Goal: Information Seeking & Learning: Learn about a topic

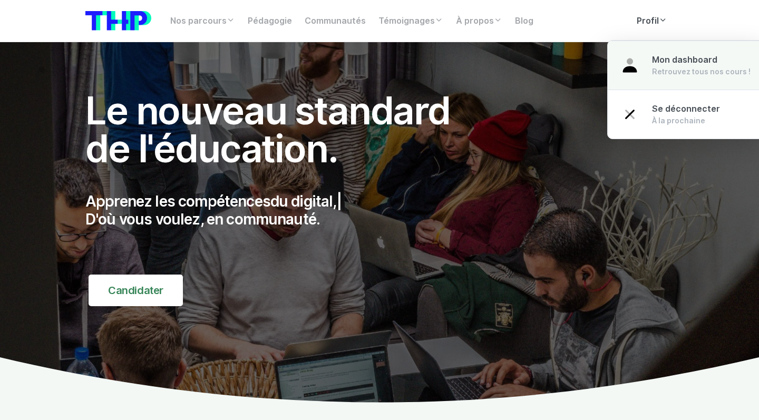
click at [556, 67] on div "Retrouvez tous nos cours !" at bounding box center [701, 71] width 99 height 11
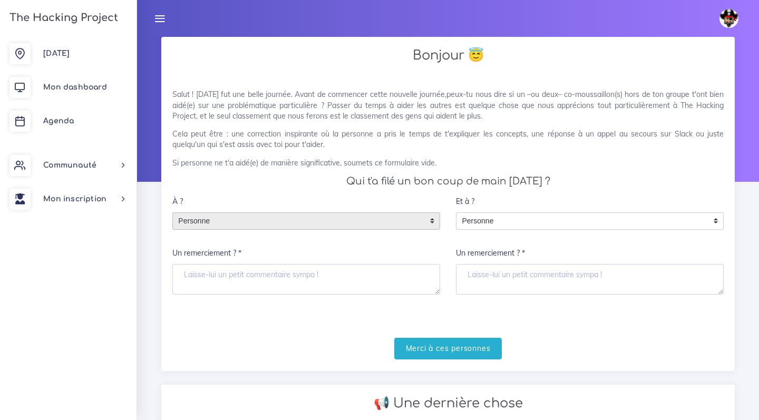
click at [397, 217] on span "Personne" at bounding box center [298, 221] width 251 height 17
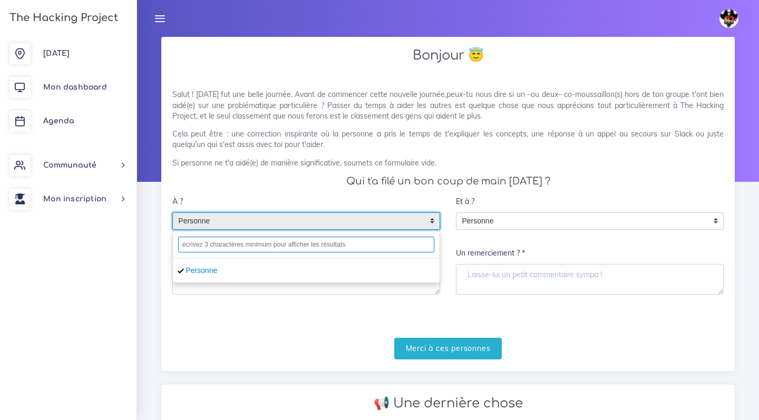
type input "a"
type input "[PERSON_NAME]"
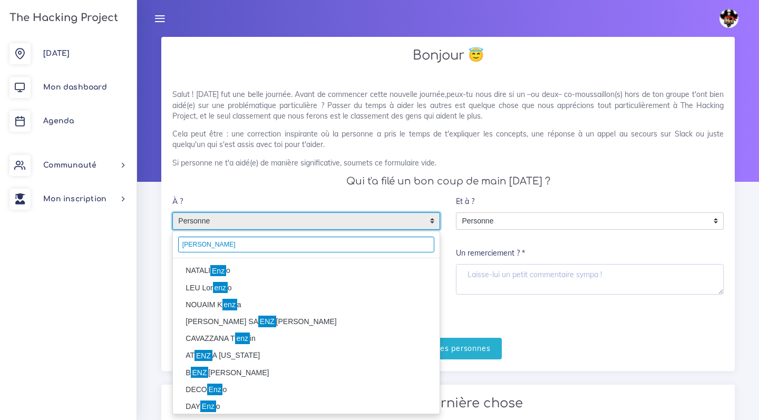
type input "[PERSON_NAME]"
click at [313, 269] on li "[PERSON_NAME] o" at bounding box center [306, 271] width 267 height 17
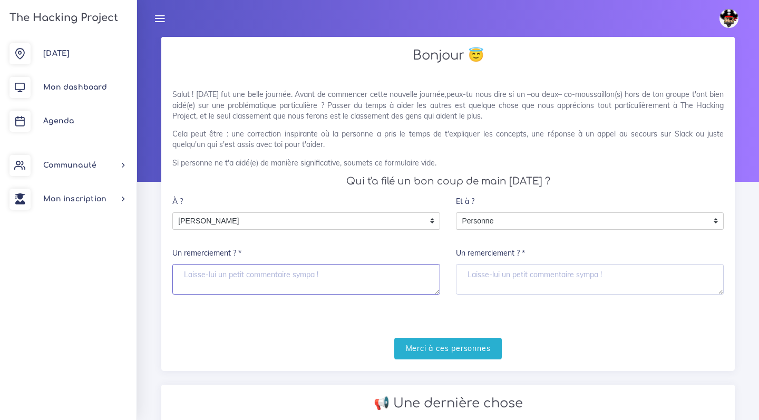
click at [305, 284] on textarea "Un remerciement ? *" at bounding box center [306, 279] width 268 height 31
type textarea "merci"
click at [442, 340] on input "Merci à ces personnes" at bounding box center [448, 349] width 108 height 22
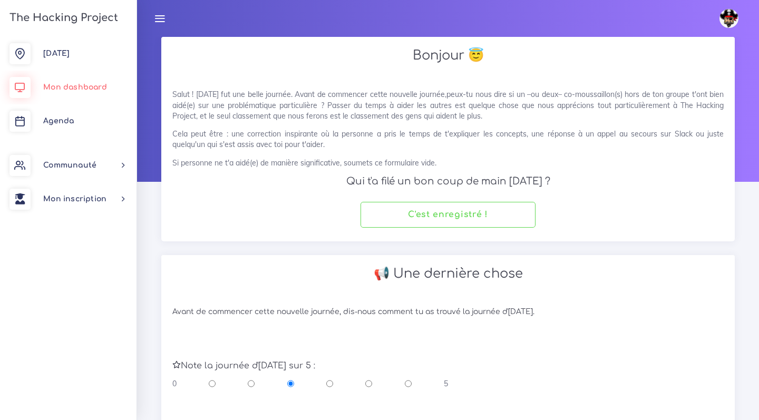
click at [106, 80] on link "Mon dashboard" at bounding box center [68, 88] width 137 height 34
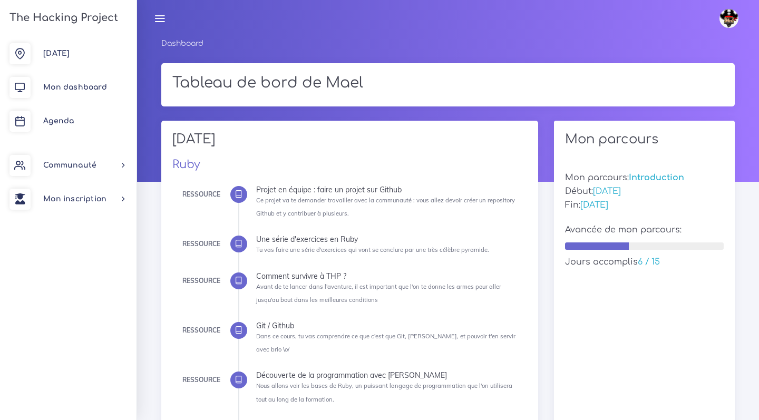
scroll to position [360, 0]
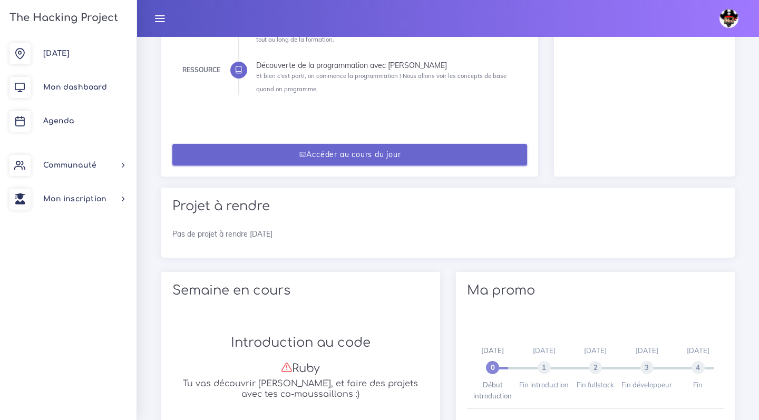
click at [260, 144] on link "Accéder au cours du jour" at bounding box center [349, 155] width 355 height 22
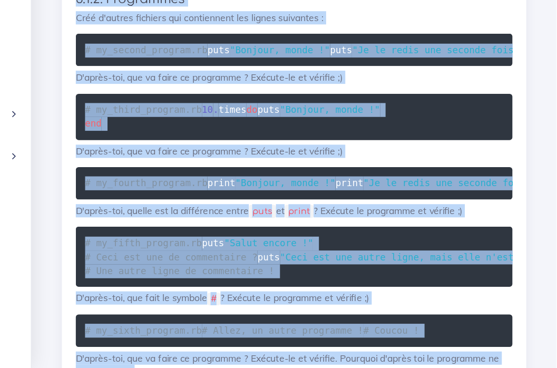
scroll to position [14730, 0]
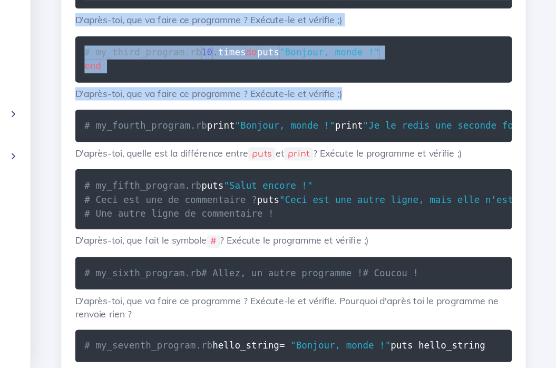
drag, startPoint x: 52, startPoint y: 42, endPoint x: 275, endPoint y: 180, distance: 262.5
copy div "3. La ressource 3.0. Ruby bien installé ? Pour faire cet exercice, Ruby doit bi…"
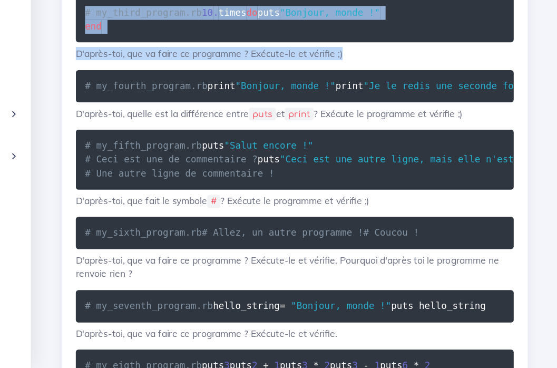
click at [384, 6] on p "Créé d'autres fichiers qui contiennent les lignes suivantes :" at bounding box center [347, 11] width 350 height 11
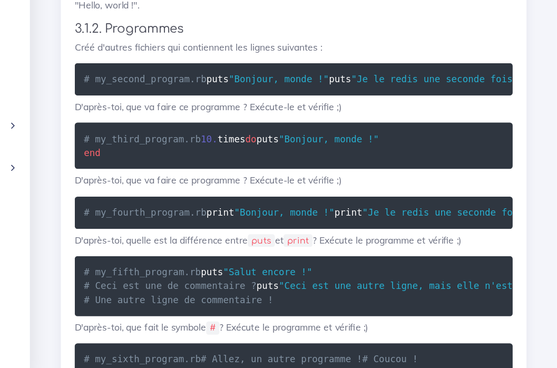
scroll to position [14639, 0]
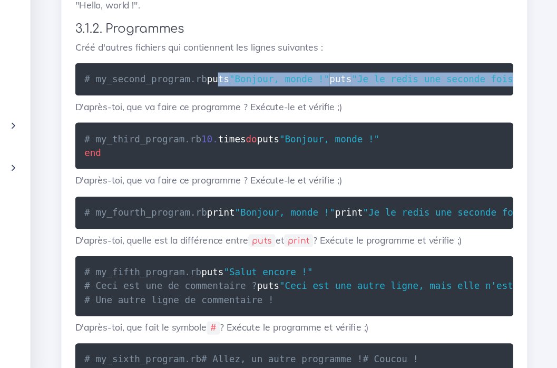
drag, startPoint x: 294, startPoint y: 169, endPoint x: 77, endPoint y: 146, distance: 218.0
click at [172, 141] on pre "# my_second_program.rb puts "Bonjour, monde !" puts "Je le redis une seconde fo…" at bounding box center [347, 128] width 350 height 26
click at [180, 134] on code "# my_second_program.rb puts "Bonjour, monde !" puts "Je le redis une seconde fo…" at bounding box center [506, 128] width 652 height 12
drag, startPoint x: 61, startPoint y: 142, endPoint x: 301, endPoint y: 167, distance: 241.2
click at [301, 141] on pre "# my_second_program.rb puts "Bonjour, monde !" puts "Je le redis une seconde fo…" at bounding box center [347, 128] width 350 height 26
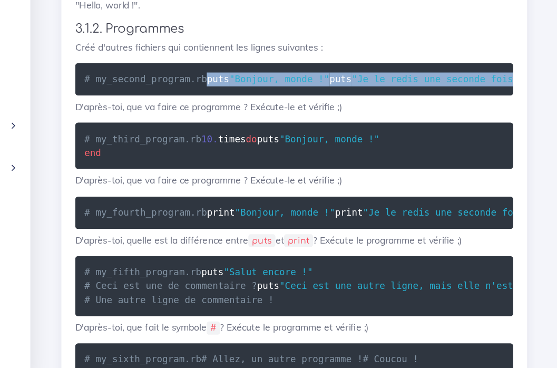
copy code "puts "Bonjour, monde !" puts "Je le redis une seconde fois : Bonjour, monde !" …"
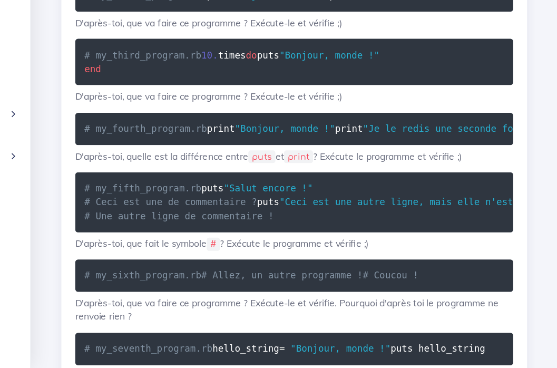
scroll to position [14697, 0]
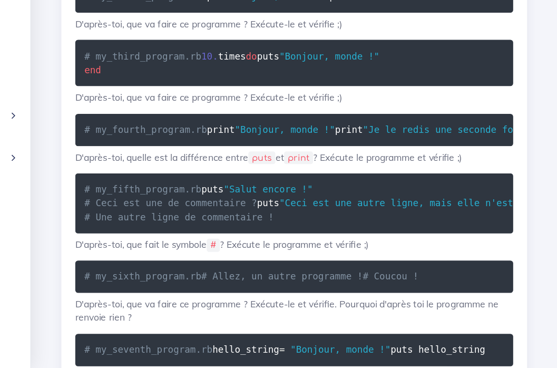
drag, startPoint x: 133, startPoint y: 184, endPoint x: 122, endPoint y: 181, distance: 10.9
click at [172, 142] on pre "# my_third_program.rb 10 . times do puts "Bonjour, monde !" end" at bounding box center [347, 123] width 350 height 37
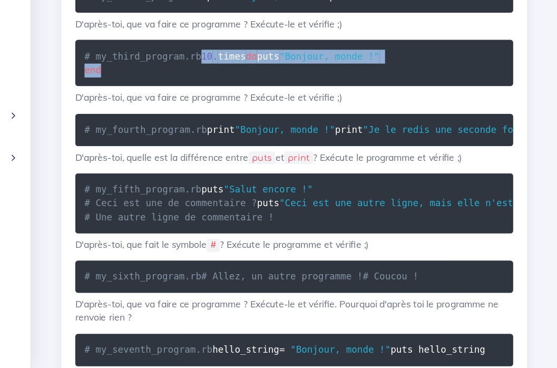
drag, startPoint x: 67, startPoint y: 158, endPoint x: 164, endPoint y: 194, distance: 102.9
click at [172, 142] on pre "# my_third_program.rb 10 . times do puts "Bonjour, monde !" end" at bounding box center [347, 123] width 350 height 37
copy code "10 . times do puts "Bonjour, monde !" end"
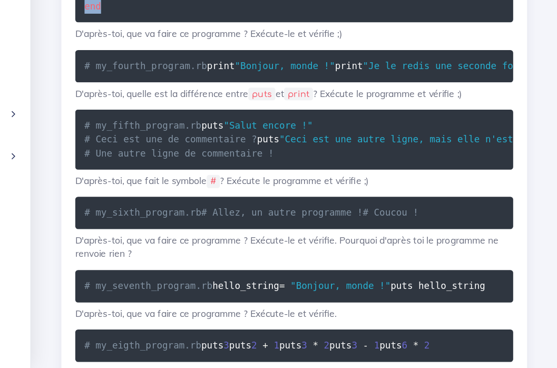
scroll to position [14805, 0]
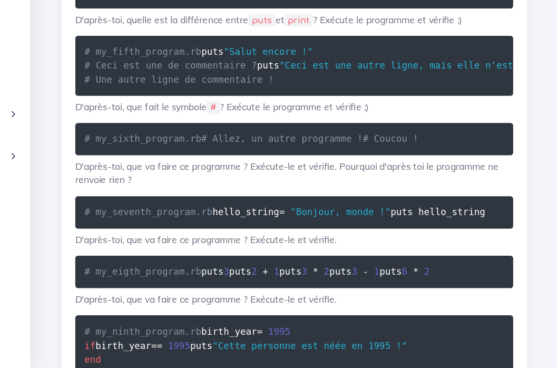
drag, startPoint x: 306, startPoint y: 152, endPoint x: 60, endPoint y: 126, distance: 247.1
click at [172, 81] on pre "# my_fourth_program.rb print "Bonjour, monde !" print "Je le redis une seconde …" at bounding box center [347, 68] width 350 height 26
copy code "print "Bonjour, monde !" print "Je le redis une seconde fois : Bonjour, monde !…"
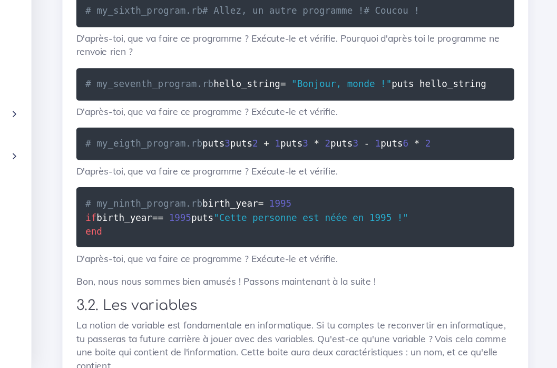
scroll to position [14915, 0]
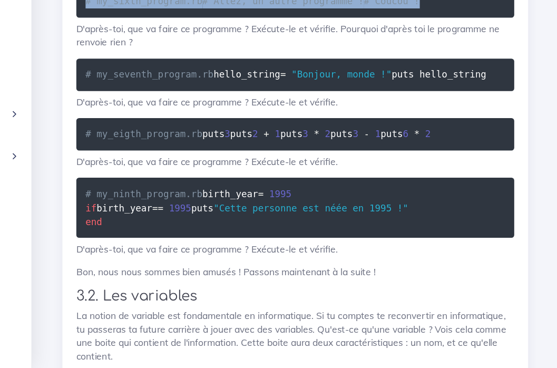
drag, startPoint x: 135, startPoint y: 201, endPoint x: 65, endPoint y: 180, distance: 73.4
click at [172, 89] on pre "# my_sixth_program.rb # Allez, un autre programme ! # Coucou !" at bounding box center [347, 76] width 350 height 26
copy code "# my_sixth_program.rb # Allez, un autre programme ! # Coucou !"
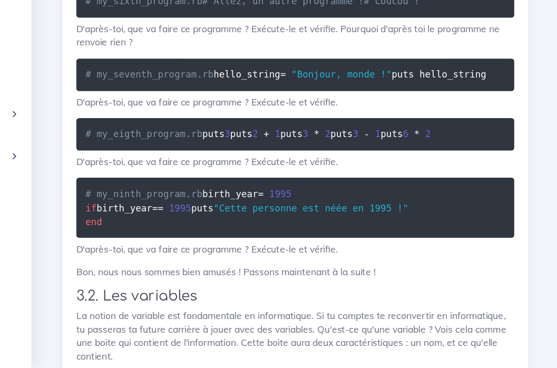
click at [172, 55] on p "D'après-toi, que fait le symbole # ? Exécute le programme et vérifie ;)" at bounding box center [347, 50] width 350 height 11
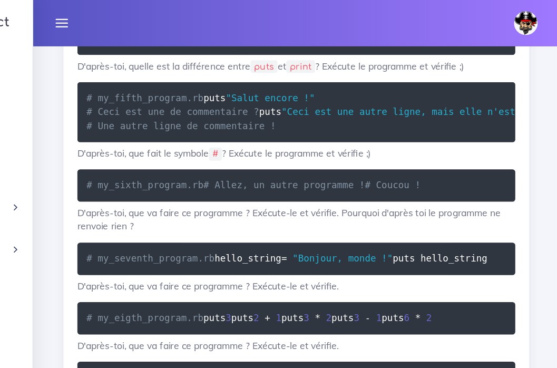
scroll to position [14838, 0]
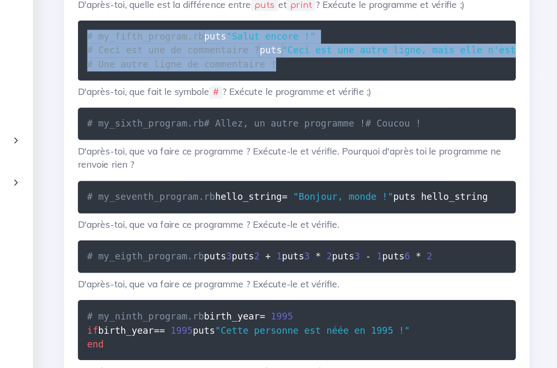
drag, startPoint x: 223, startPoint y: 234, endPoint x: 67, endPoint y: 187, distance: 162.1
click at [172, 118] on pre "# my_fifth_program.rb puts "Salut encore !" # Ceci est une de commentaire ? put…" at bounding box center [347, 94] width 350 height 48
copy code "# my_fifth_program.rb puts "Salut encore !" # Ceci est une de commentaire ? put…"
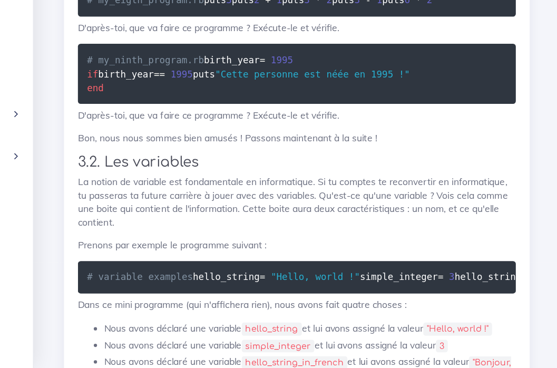
scroll to position [15022, 0]
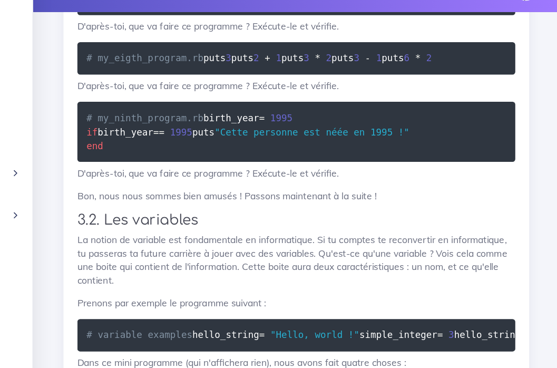
drag, startPoint x: 132, startPoint y: 149, endPoint x: 64, endPoint y: 121, distance: 72.8
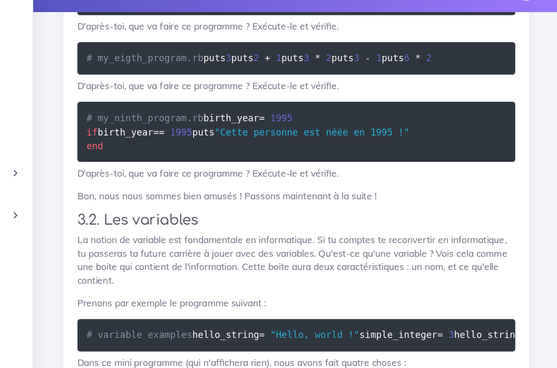
copy code "# my_sixth_program.rb # Allez, un autre programme ! # Coucou !"
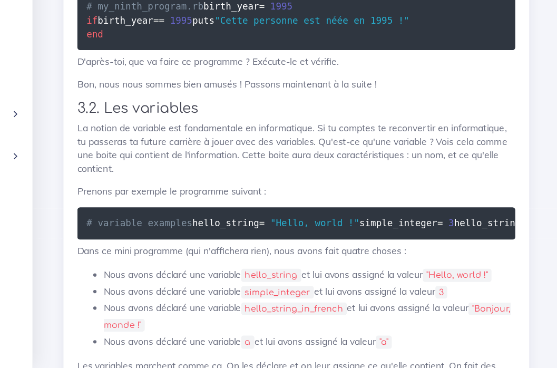
scroll to position [15067, 0]
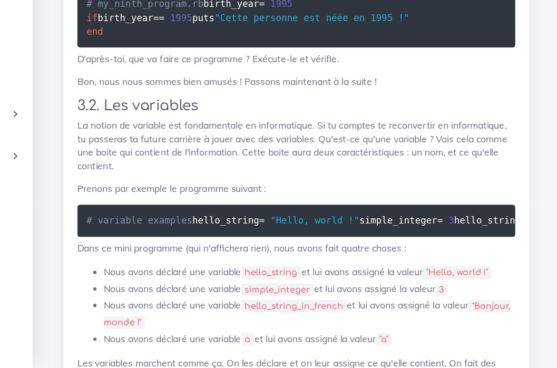
drag, startPoint x: 172, startPoint y: 137, endPoint x: 50, endPoint y: 117, distance: 124.5
copy code "hello_string = "Bonjour, monde !" puts hello_string"
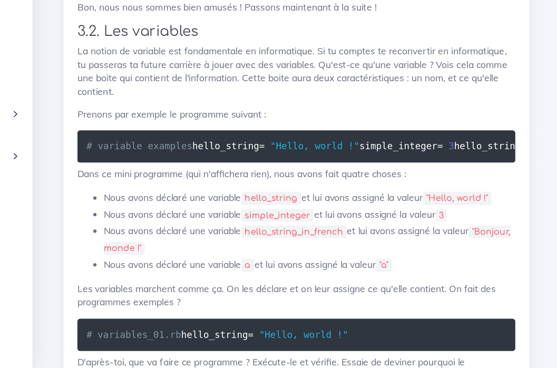
scroll to position [15131, 0]
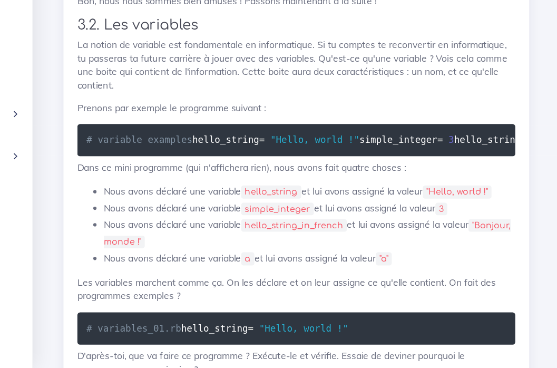
drag, startPoint x: 137, startPoint y: 172, endPoint x: 64, endPoint y: 119, distance: 90.2
copy code "# my_eigth_program.rb puts 3 puts 2 + 1 puts 3 * 2 puts 3 - 1 puts 6 * 2"
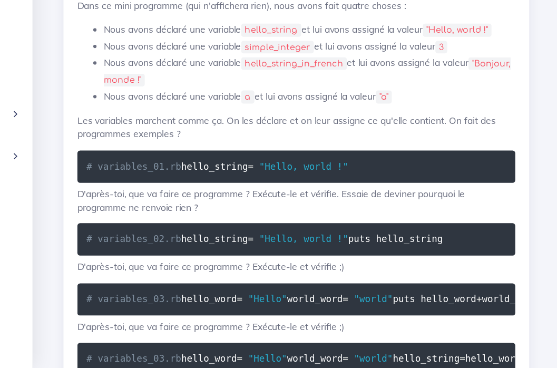
scroll to position [15265, 0]
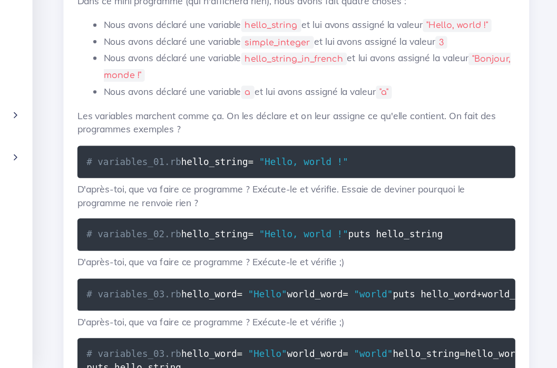
drag, startPoint x: 152, startPoint y: 125, endPoint x: 65, endPoint y: 85, distance: 95.1
copy code "# my_ninth_program.rb birth_year = 1995 if birth_year == 1995 puts "Cette perso…"
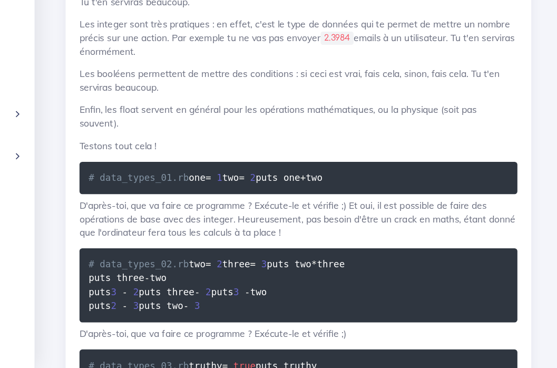
scroll to position [15812, 0]
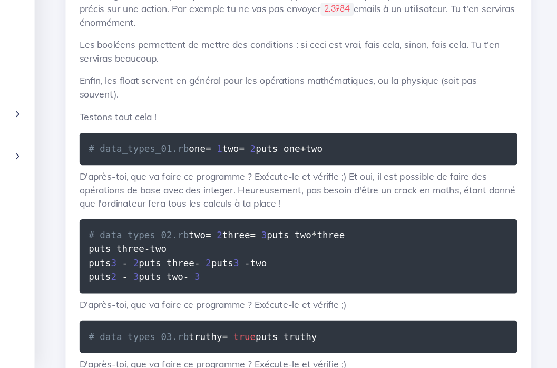
drag, startPoint x: 160, startPoint y: 191, endPoint x: 71, endPoint y: 155, distance: 96.5
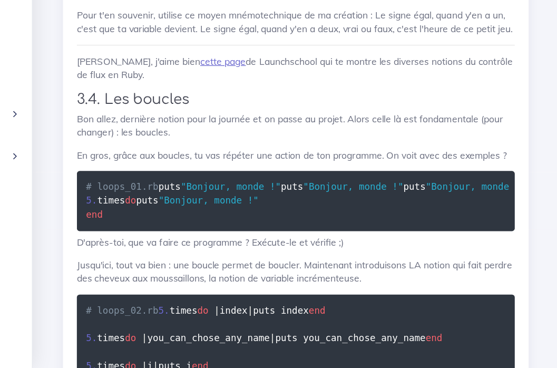
scroll to position [16600, 0]
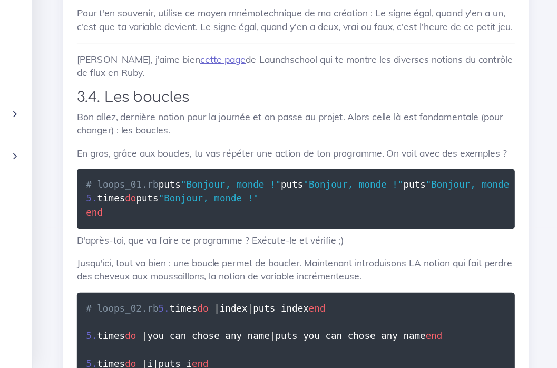
drag, startPoint x: 250, startPoint y: 202, endPoint x: 65, endPoint y: 181, distance: 186.3
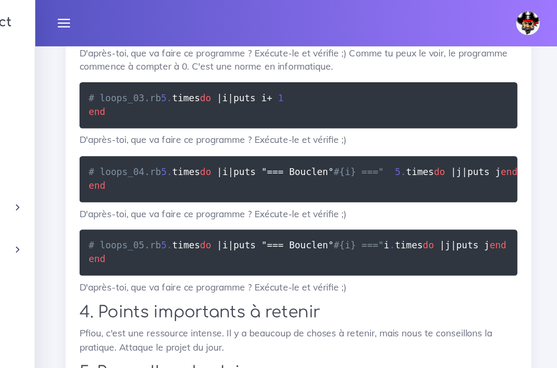
scroll to position [16946, 0]
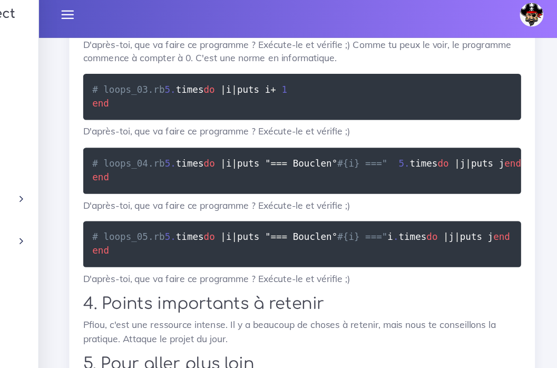
drag, startPoint x: 223, startPoint y: 214, endPoint x: 82, endPoint y: 89, distance: 188.2
click at [308, 0] on div "Mael Éditer profil Lier son compte Zone à risques Déconnexion" at bounding box center [347, 18] width 401 height 37
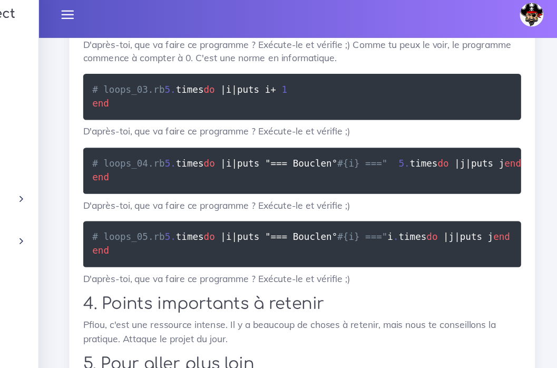
drag, startPoint x: 239, startPoint y: 215, endPoint x: 136, endPoint y: 162, distance: 116.0
drag, startPoint x: 235, startPoint y: 214, endPoint x: 55, endPoint y: 82, distance: 223.3
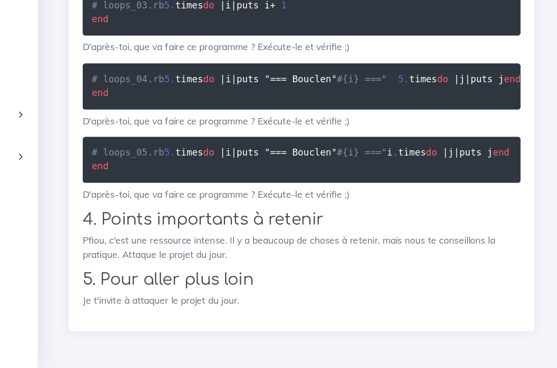
scroll to position [17143, 0]
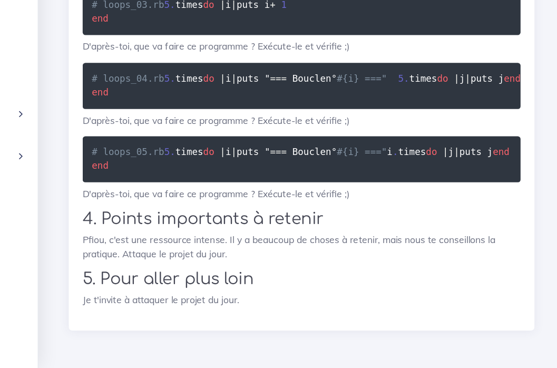
drag, startPoint x: 416, startPoint y: 168, endPoint x: 76, endPoint y: 50, distance: 360.0
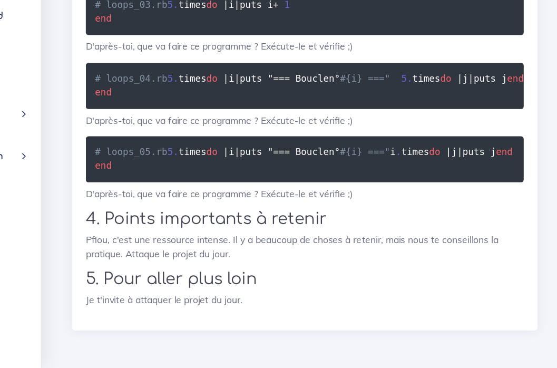
scroll to position [17574, 0]
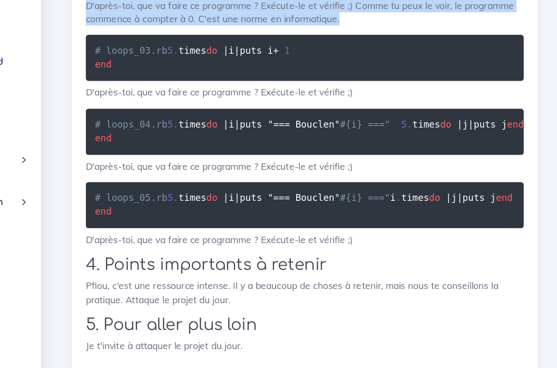
drag, startPoint x: 64, startPoint y: 36, endPoint x: 326, endPoint y: 233, distance: 328.4
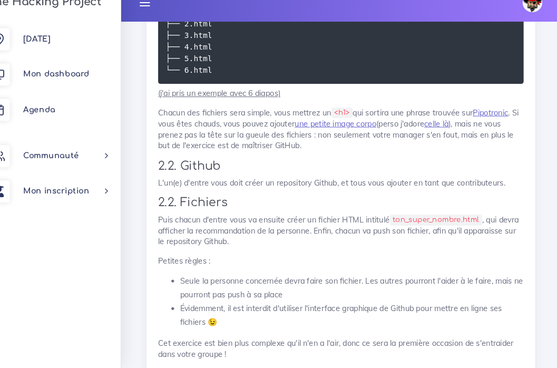
scroll to position [1028, 0]
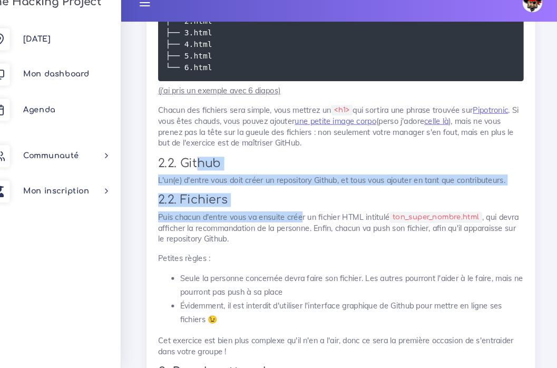
drag, startPoint x: 186, startPoint y: 136, endPoint x: 287, endPoint y: 195, distance: 116.7
click at [287, 218] on p "Puis chacun d'entre vous va ensuite créer un fichier HTML intitulé ton_super_no…" at bounding box center [347, 234] width 350 height 32
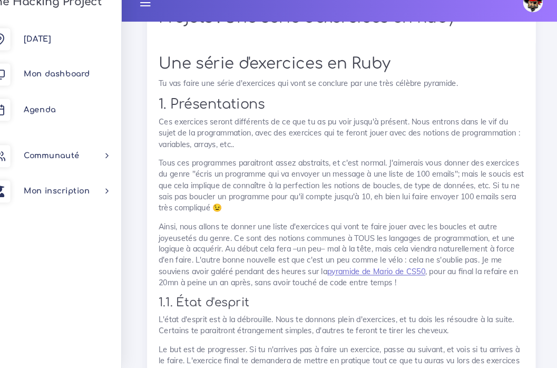
scroll to position [1759, 0]
